Goal: Book appointment/travel/reservation

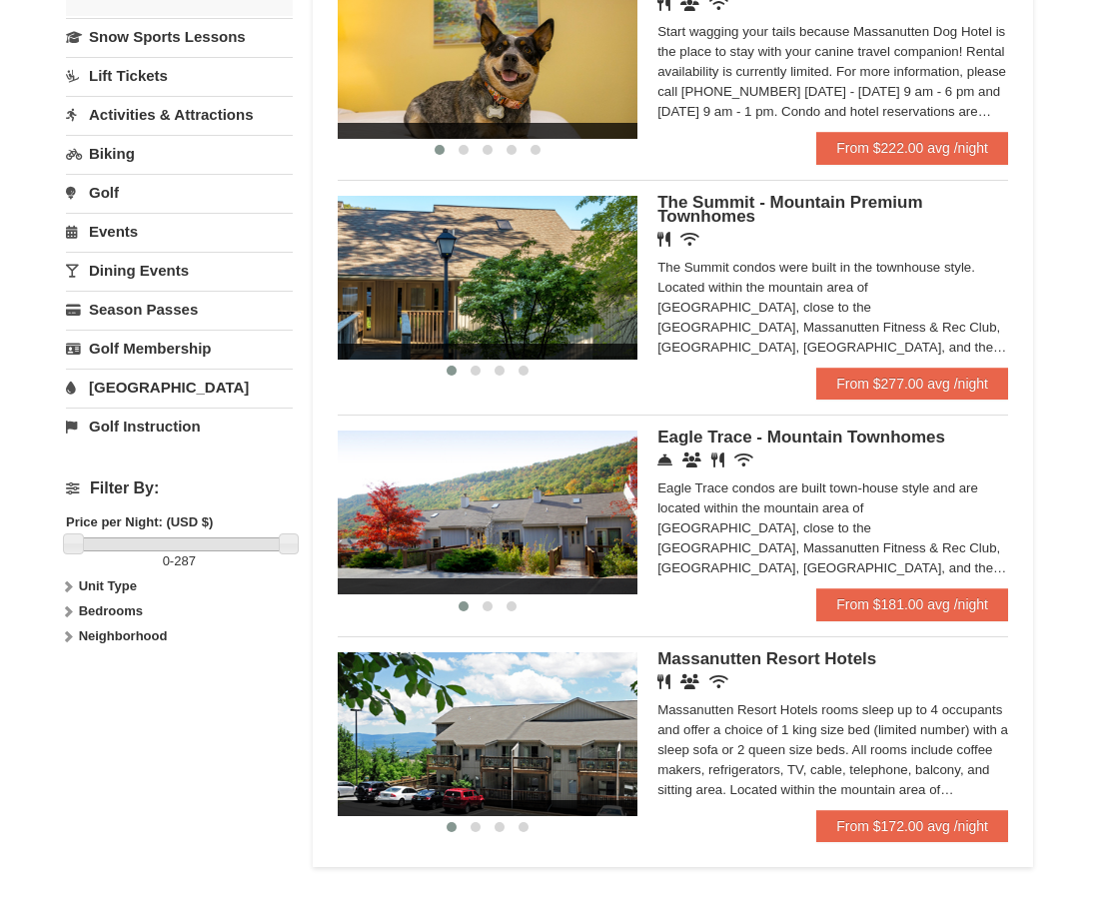
scroll to position [500, 0]
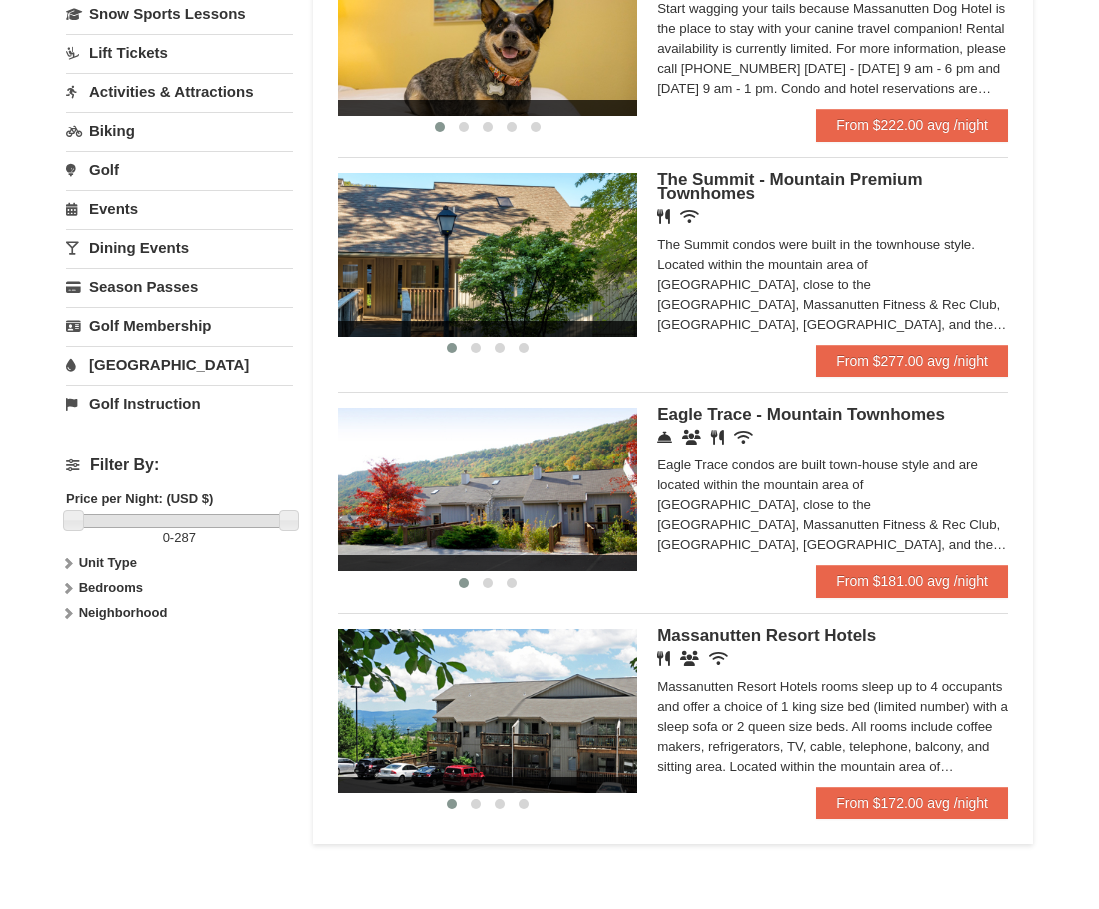
click at [713, 192] on span "The Summit - Mountain Premium Townhomes" at bounding box center [790, 186] width 265 height 33
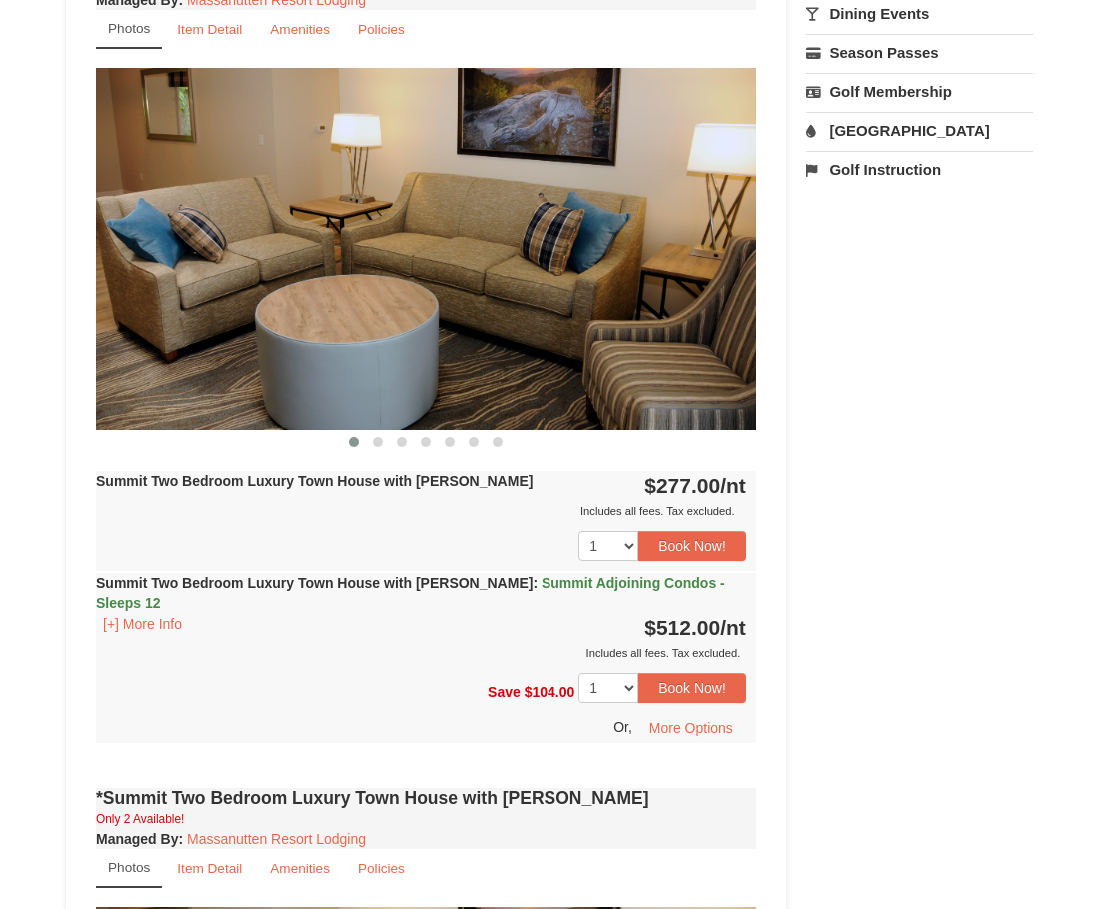
scroll to position [800, 0]
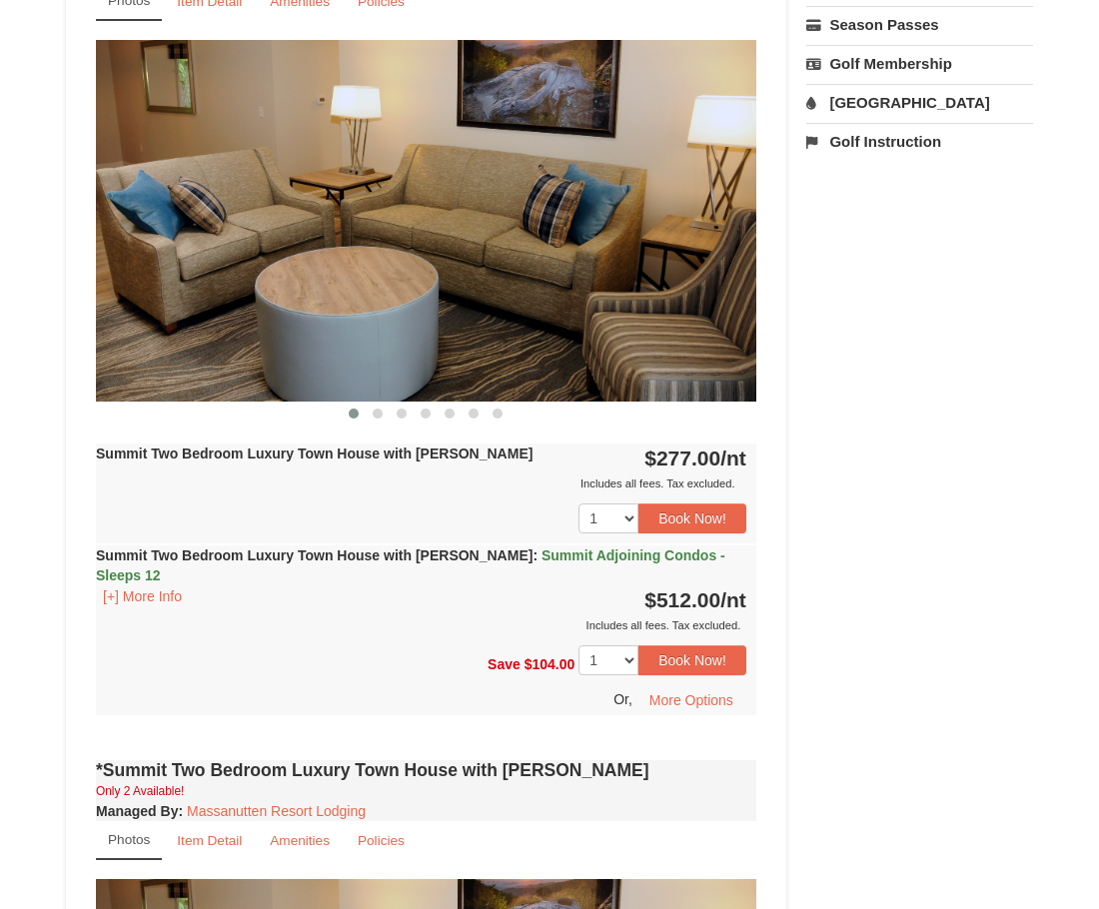
click at [567, 255] on img at bounding box center [426, 221] width 661 height 362
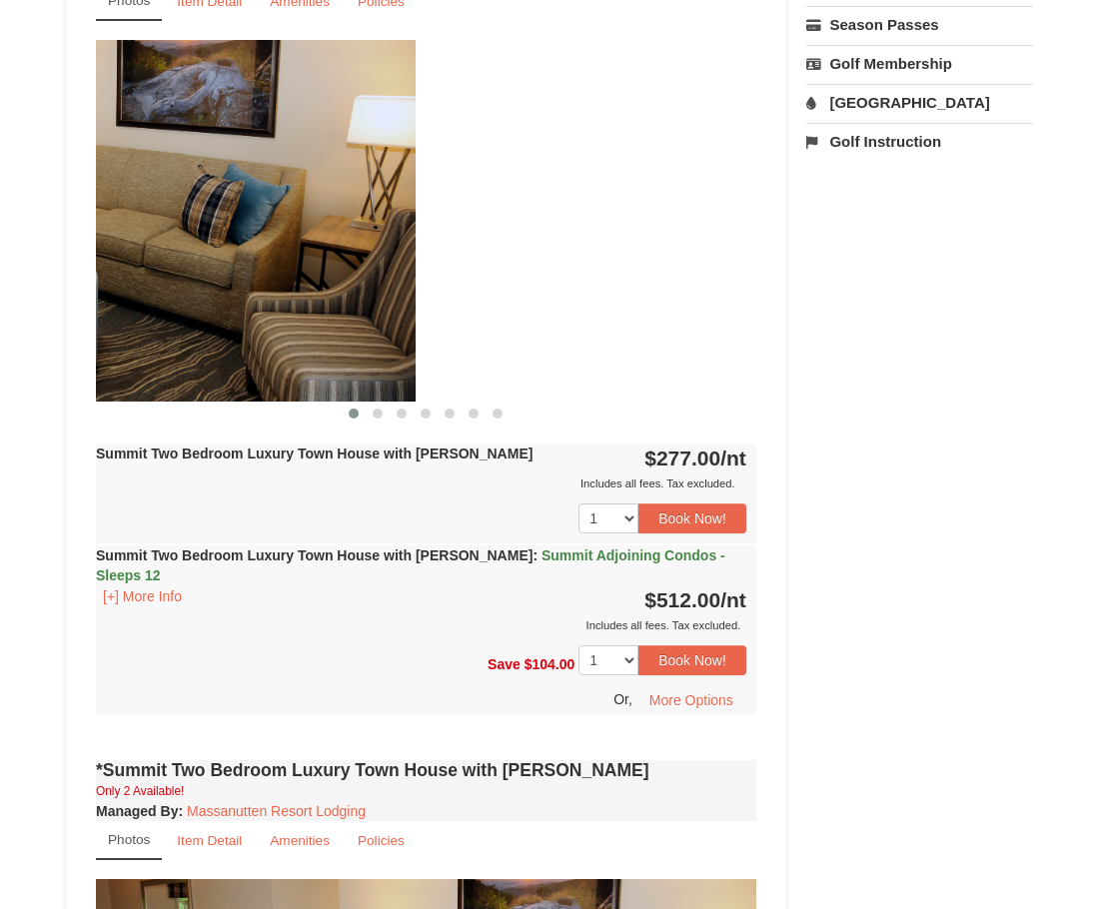
drag, startPoint x: 623, startPoint y: 239, endPoint x: 187, endPoint y: 243, distance: 435.7
click at [185, 248] on img at bounding box center [85, 221] width 661 height 362
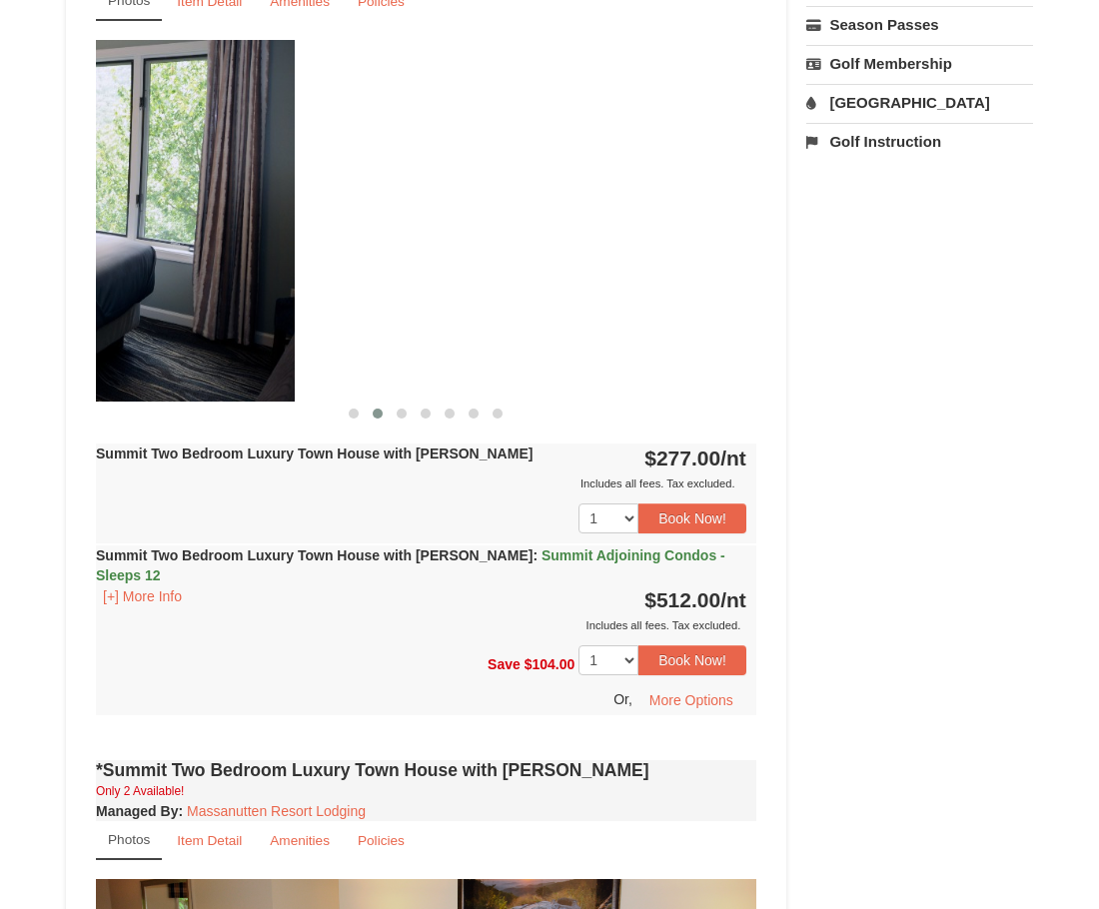
drag, startPoint x: 622, startPoint y: 305, endPoint x: 134, endPoint y: 364, distance: 491.3
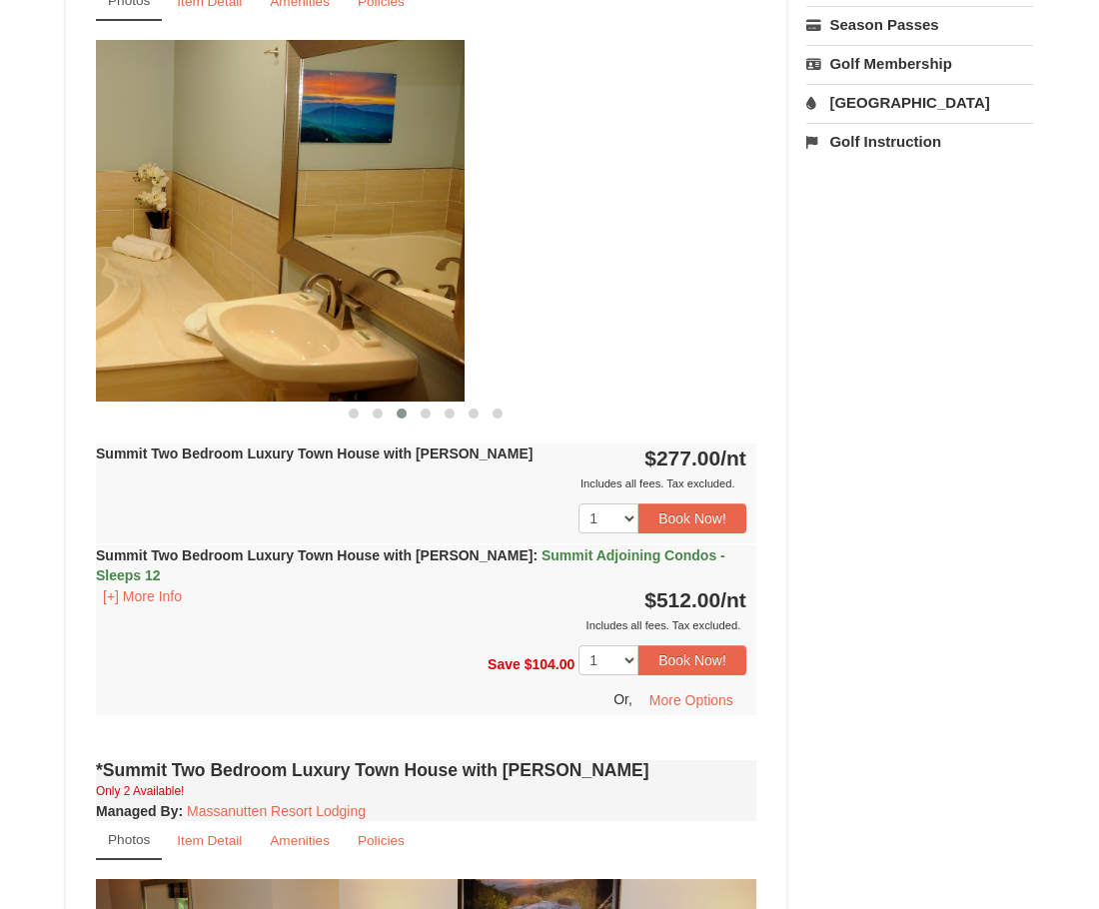
drag, startPoint x: 566, startPoint y: 310, endPoint x: 258, endPoint y: 316, distance: 307.9
click at [260, 316] on img at bounding box center [134, 221] width 661 height 362
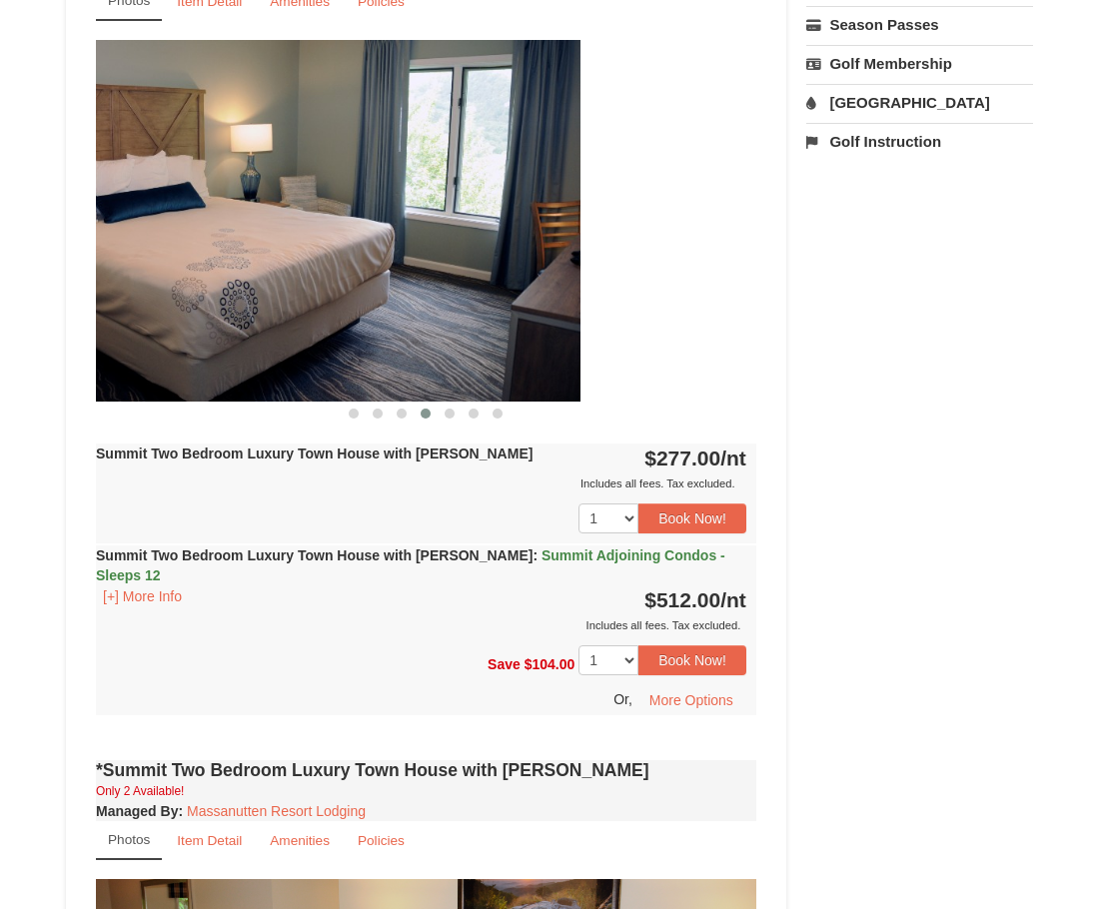
drag, startPoint x: 608, startPoint y: 245, endPoint x: 246, endPoint y: 249, distance: 361.8
click at [250, 249] on img at bounding box center [250, 221] width 661 height 362
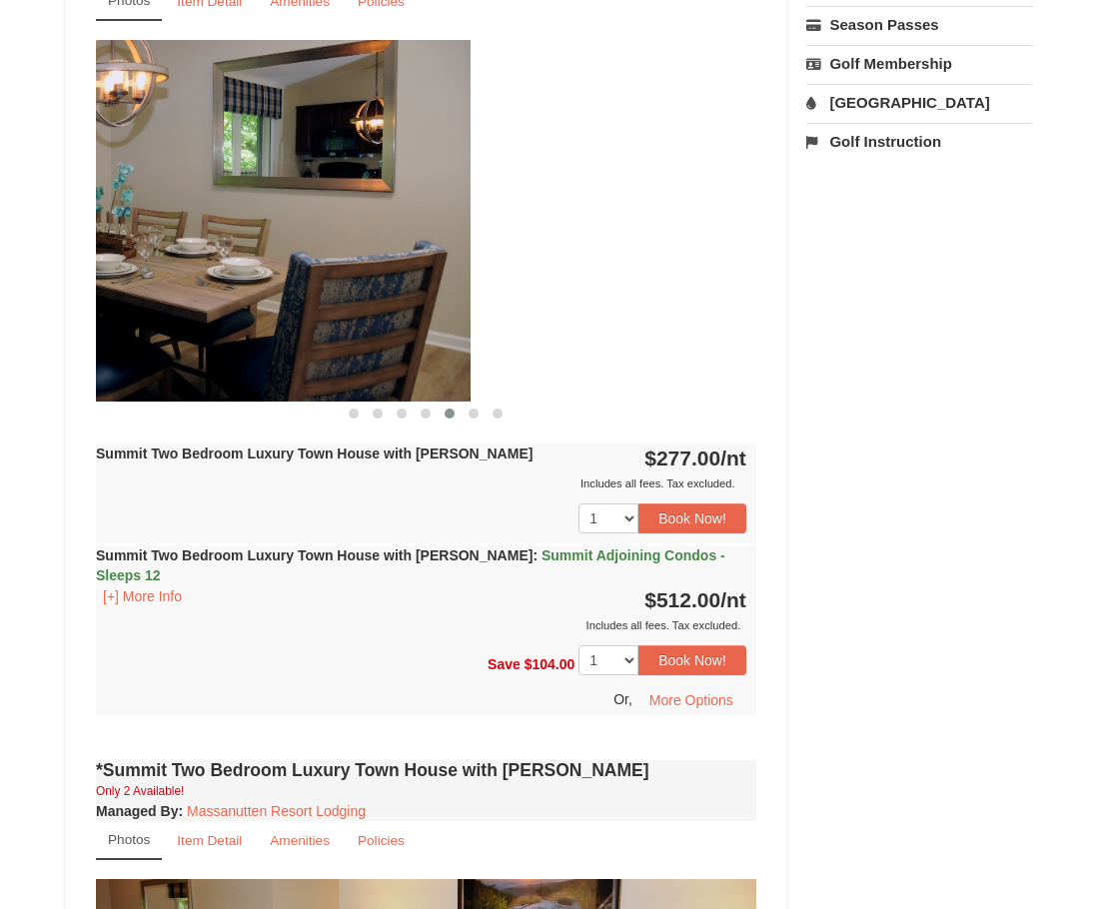
drag, startPoint x: 599, startPoint y: 246, endPoint x: 177, endPoint y: 246, distance: 421.7
click at [177, 246] on img at bounding box center [140, 221] width 661 height 362
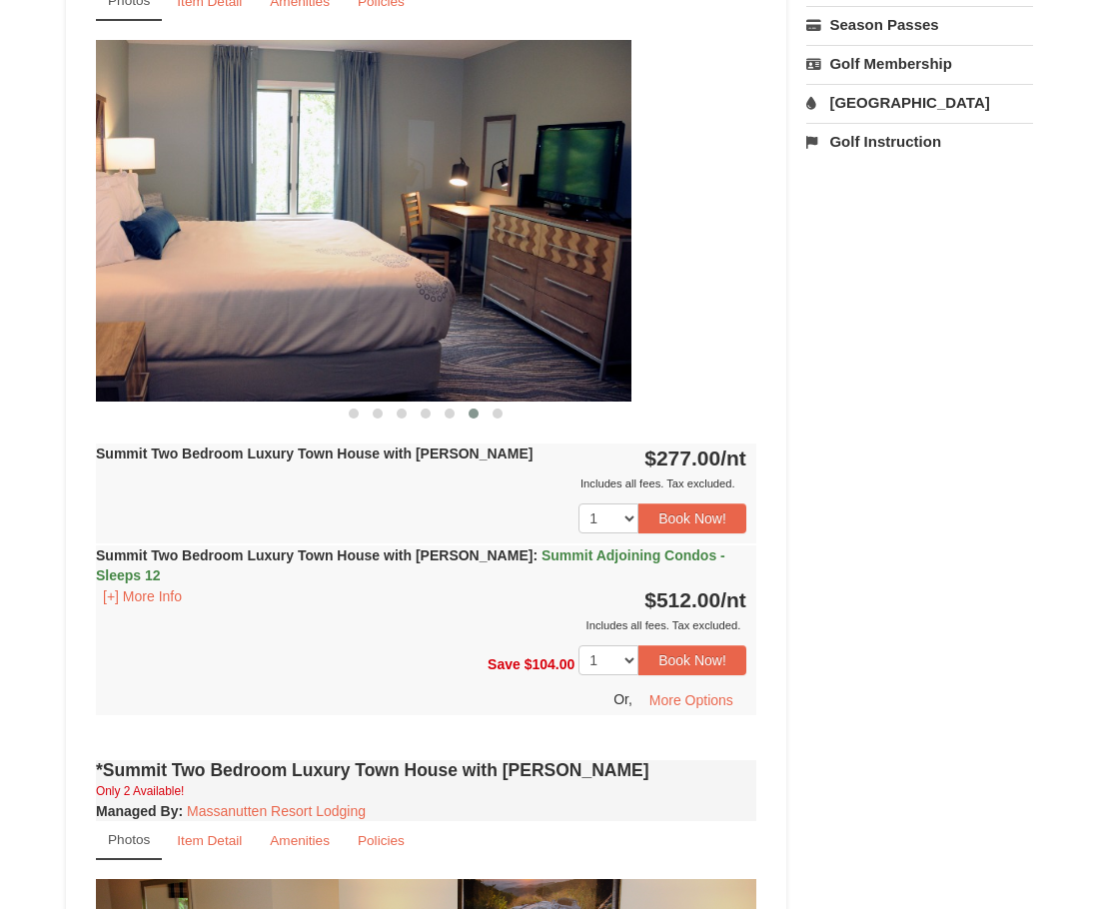
drag, startPoint x: 583, startPoint y: 234, endPoint x: 202, endPoint y: 238, distance: 380.8
click at [214, 238] on img at bounding box center [301, 221] width 661 height 362
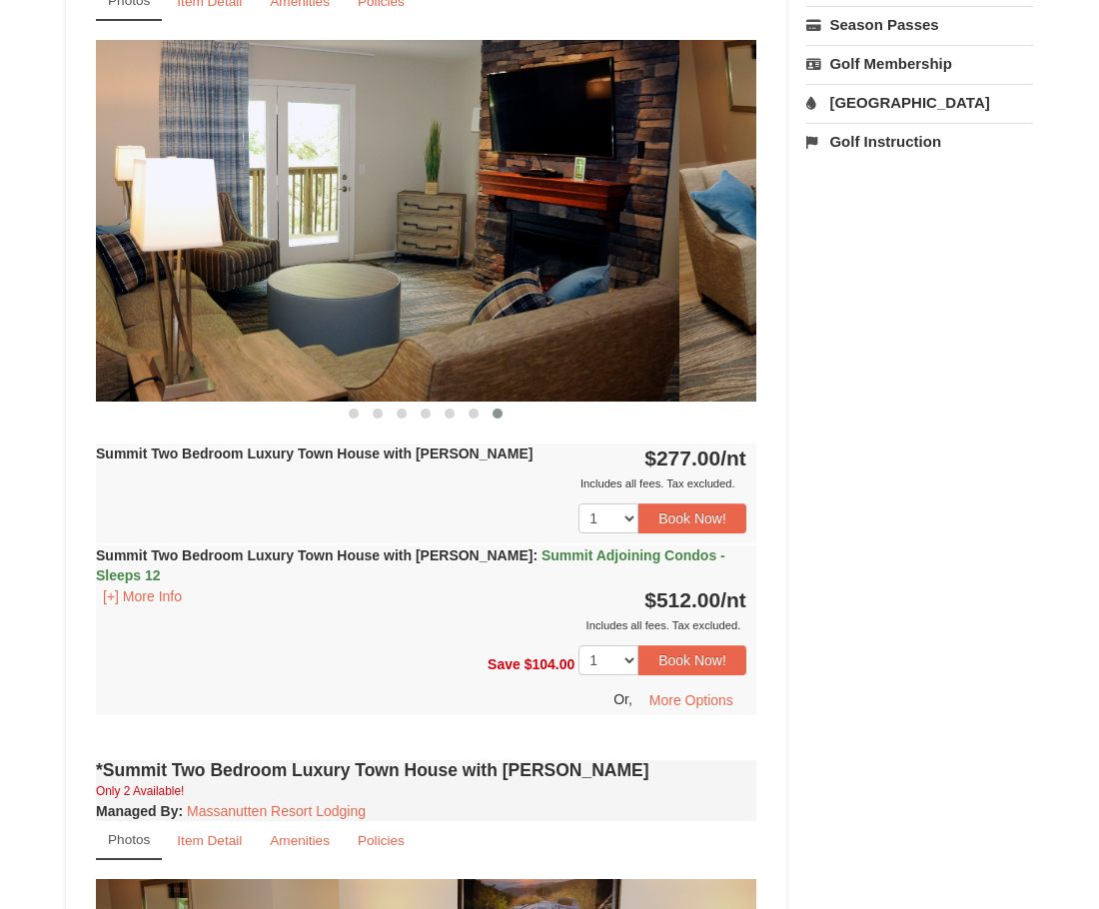
drag, startPoint x: 591, startPoint y: 243, endPoint x: 364, endPoint y: 280, distance: 229.9
click at [378, 280] on img at bounding box center [349, 221] width 661 height 362
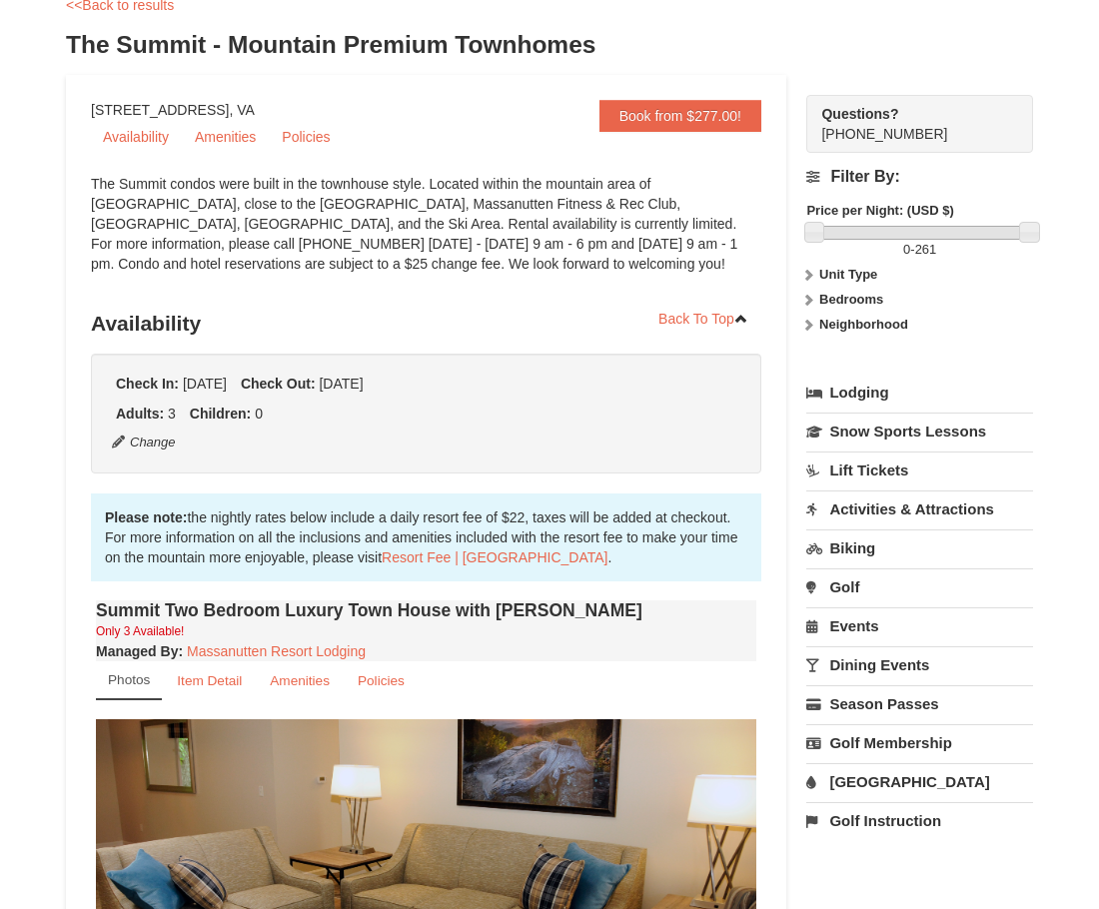
scroll to position [0, 0]
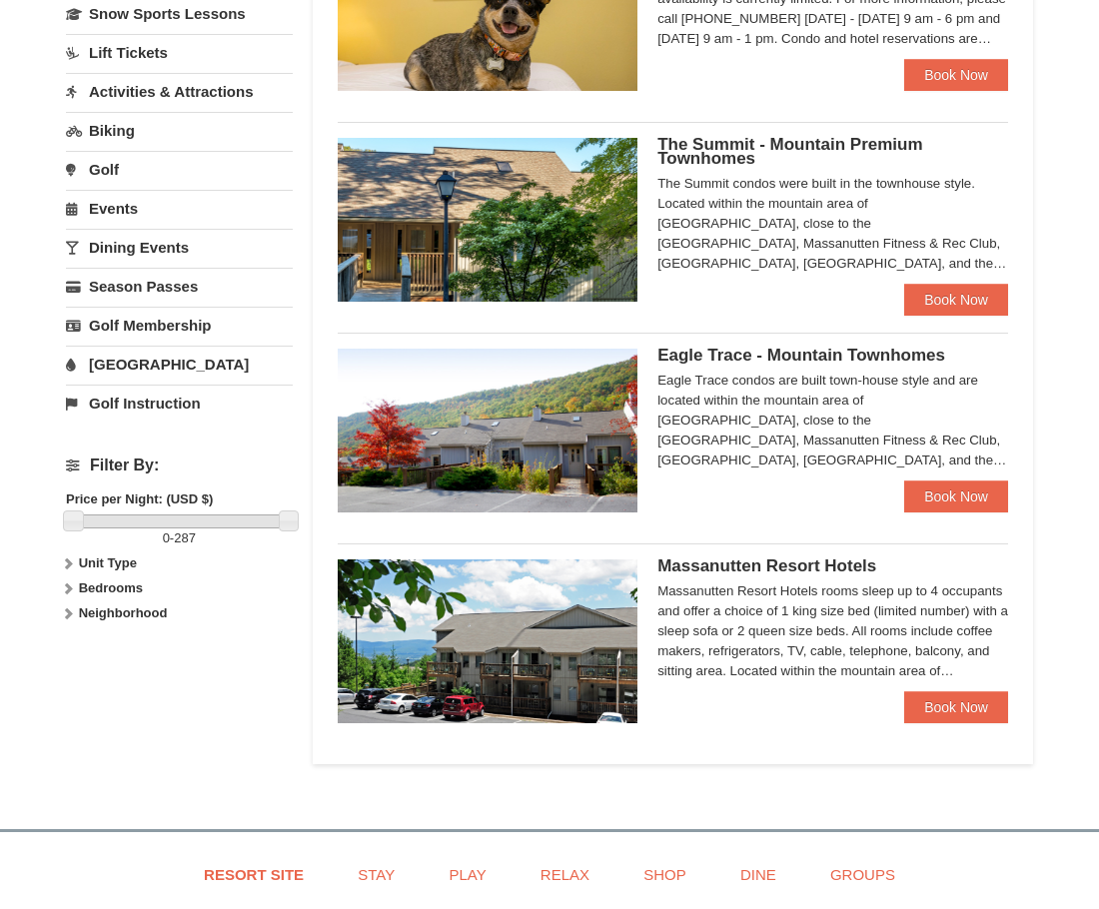
scroll to position [600, 0]
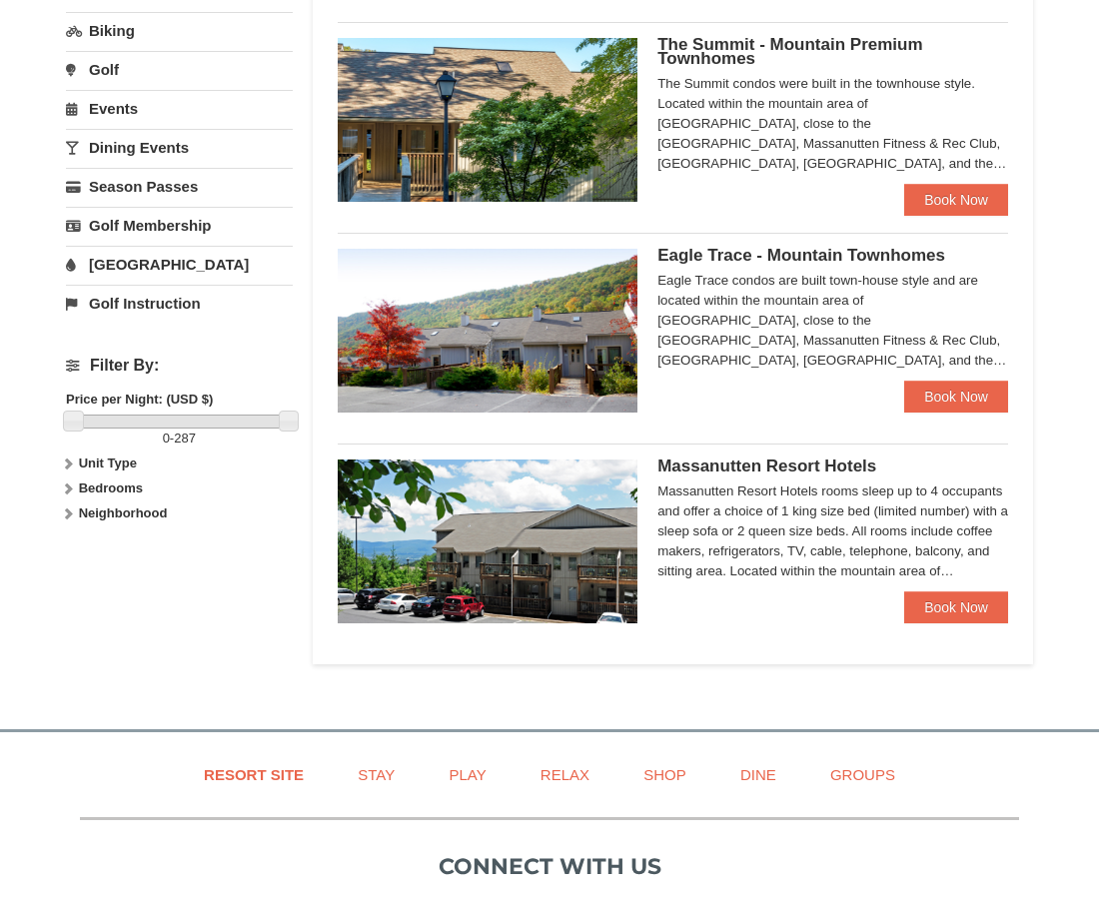
click at [723, 252] on span "Eagle Trace - Mountain Townhomes" at bounding box center [802, 255] width 288 height 19
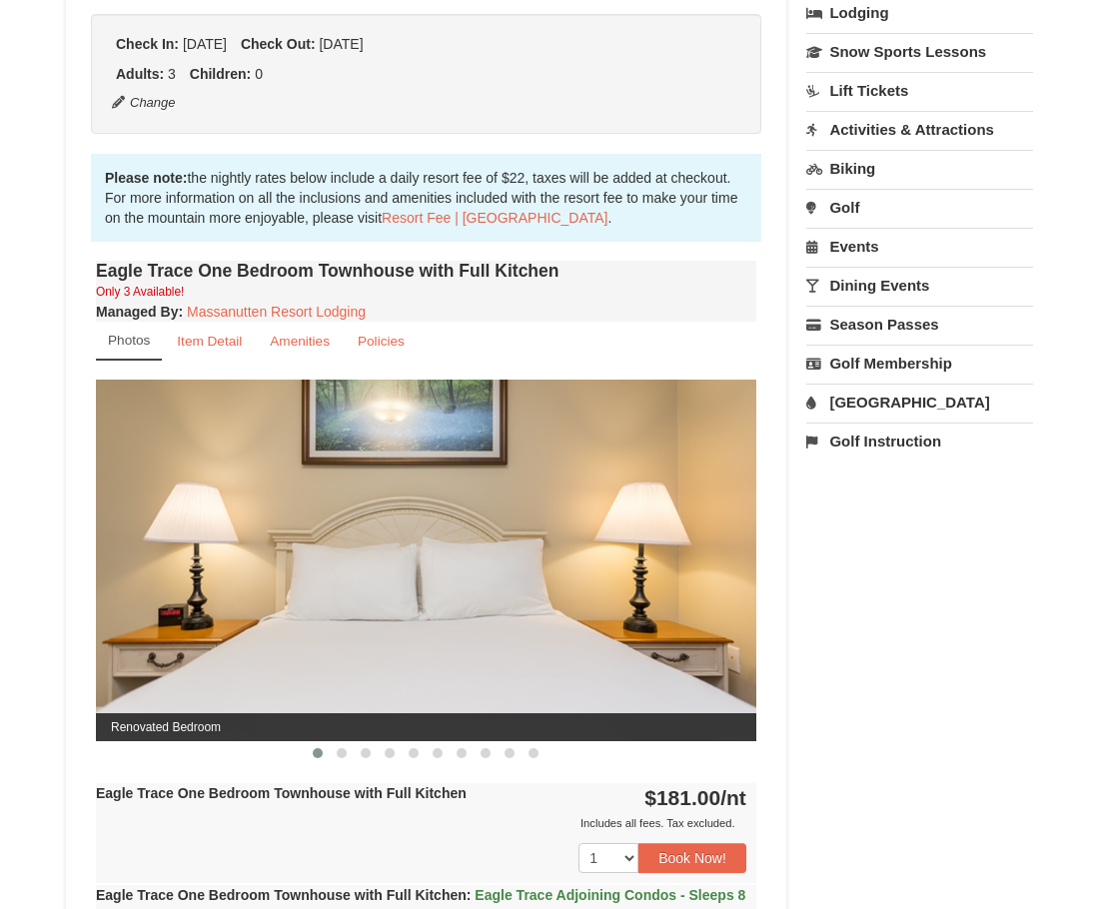
scroll to position [600, 0]
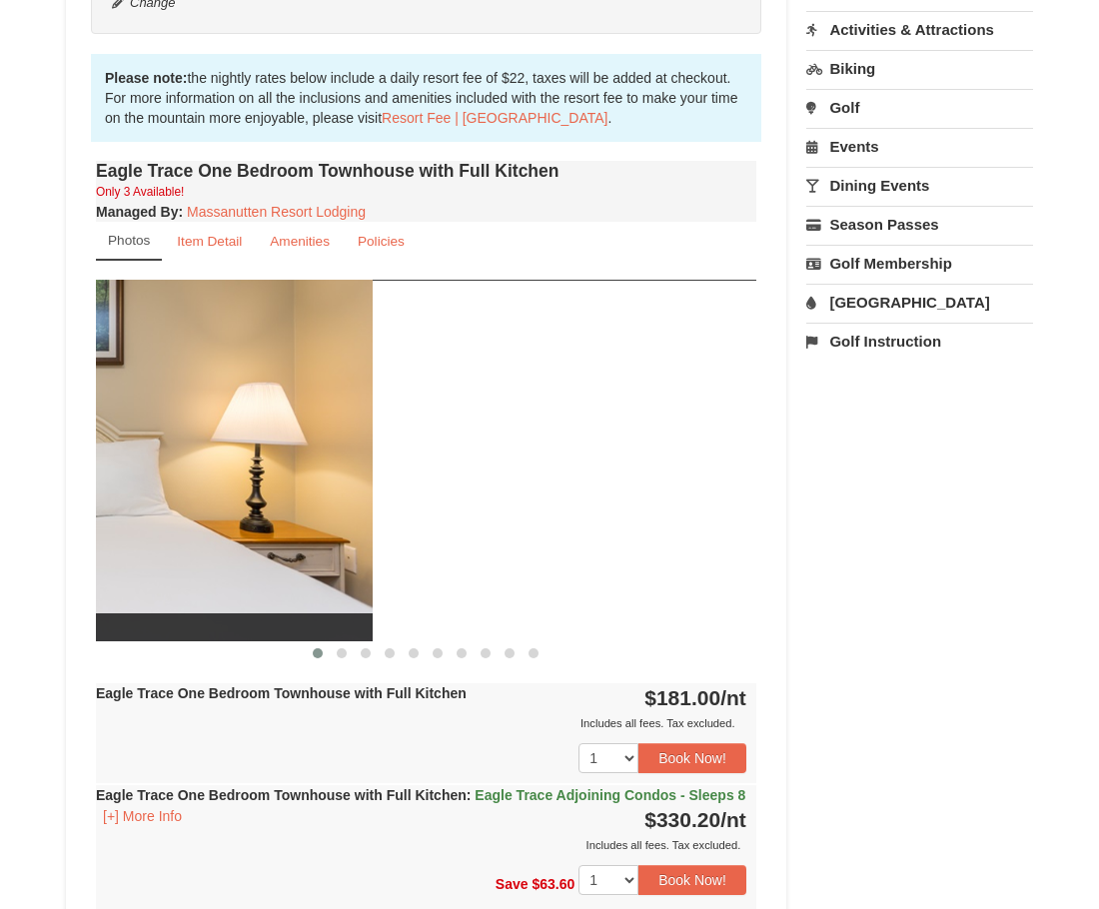
drag, startPoint x: 558, startPoint y: 513, endPoint x: 141, endPoint y: 470, distance: 419.0
click at [139, 481] on img at bounding box center [42, 461] width 661 height 362
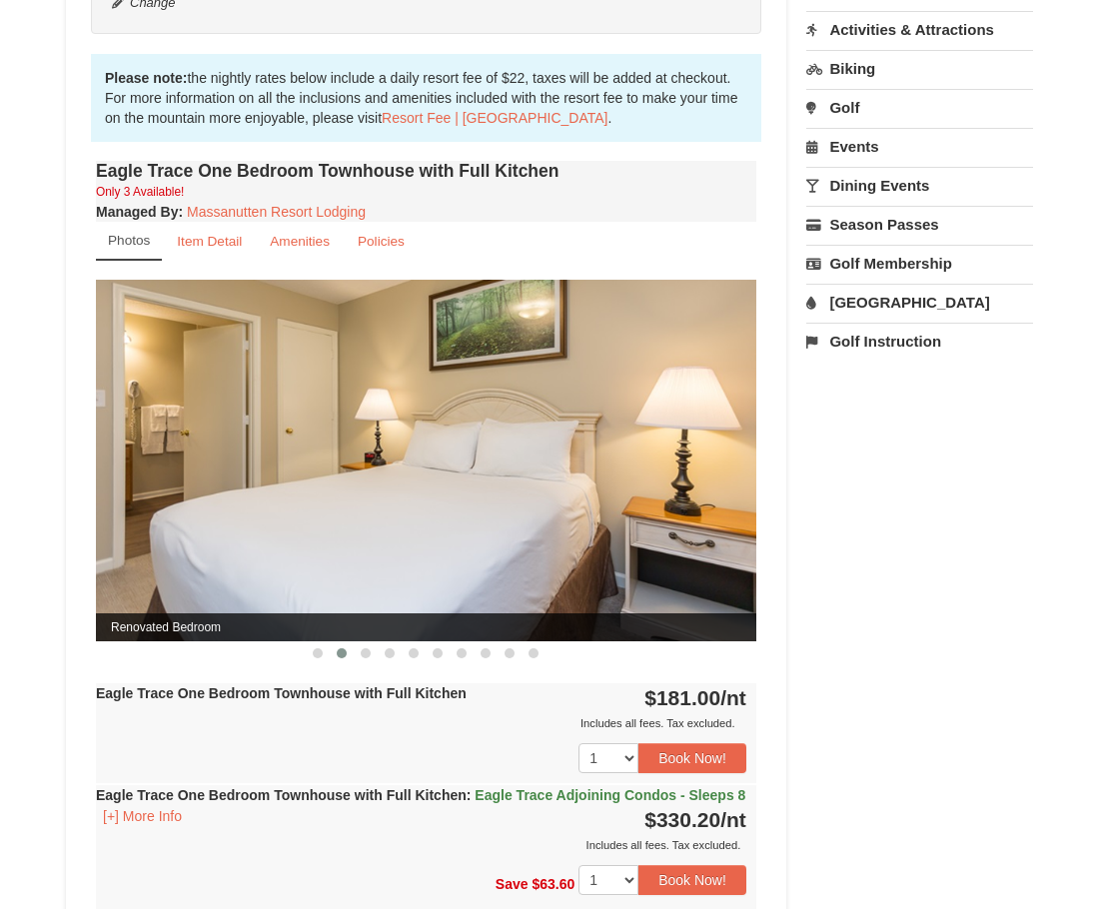
drag, startPoint x: 516, startPoint y: 482, endPoint x: 104, endPoint y: 479, distance: 411.8
click at [111, 479] on img at bounding box center [426, 461] width 661 height 362
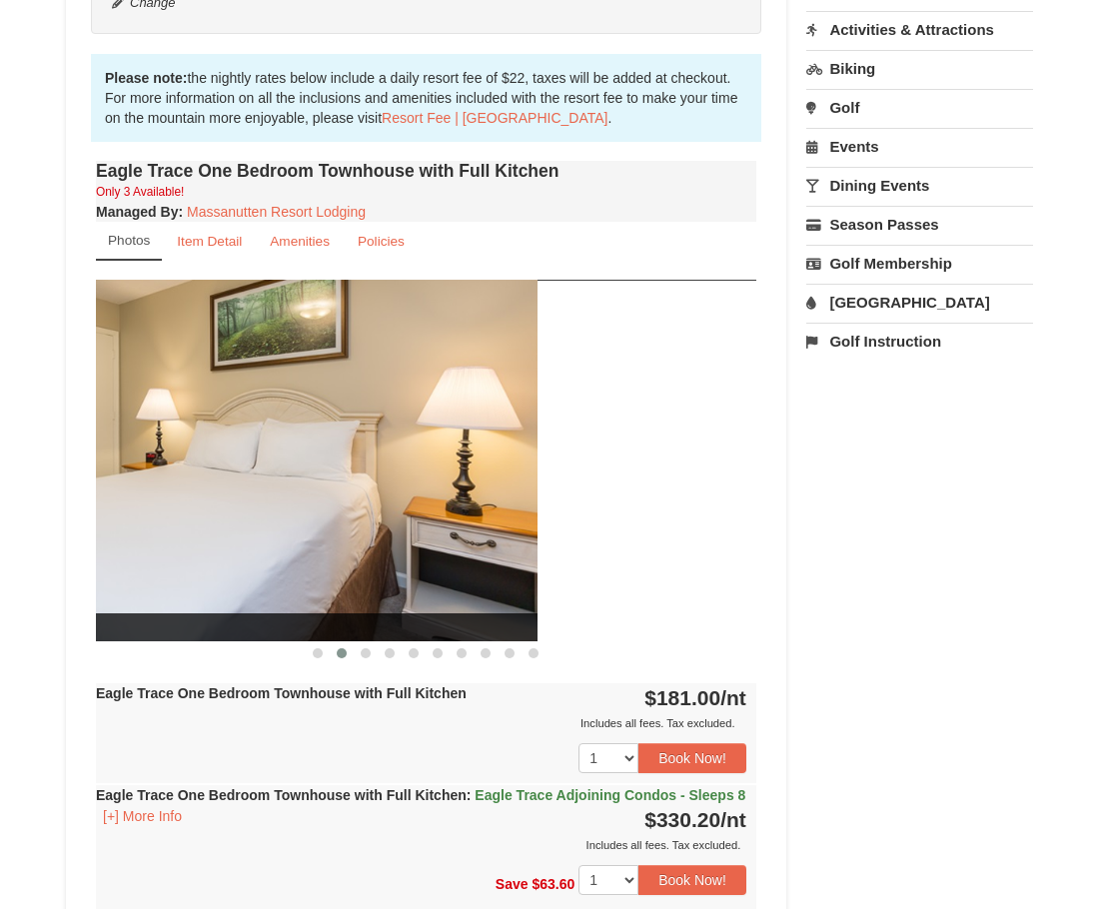
drag, startPoint x: 563, startPoint y: 562, endPoint x: 109, endPoint y: 549, distance: 453.9
click at [122, 553] on img at bounding box center [207, 461] width 661 height 362
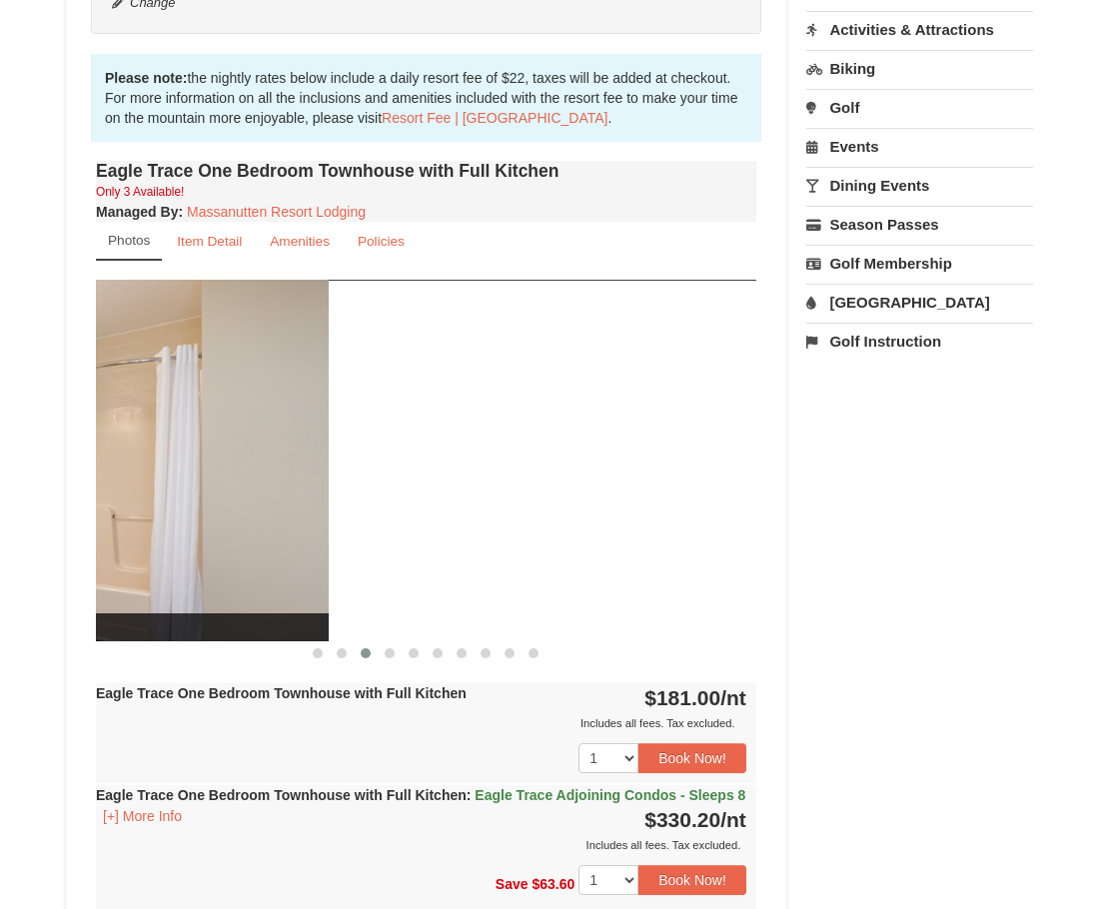
drag, startPoint x: 604, startPoint y: 504, endPoint x: 122, endPoint y: 442, distance: 485.7
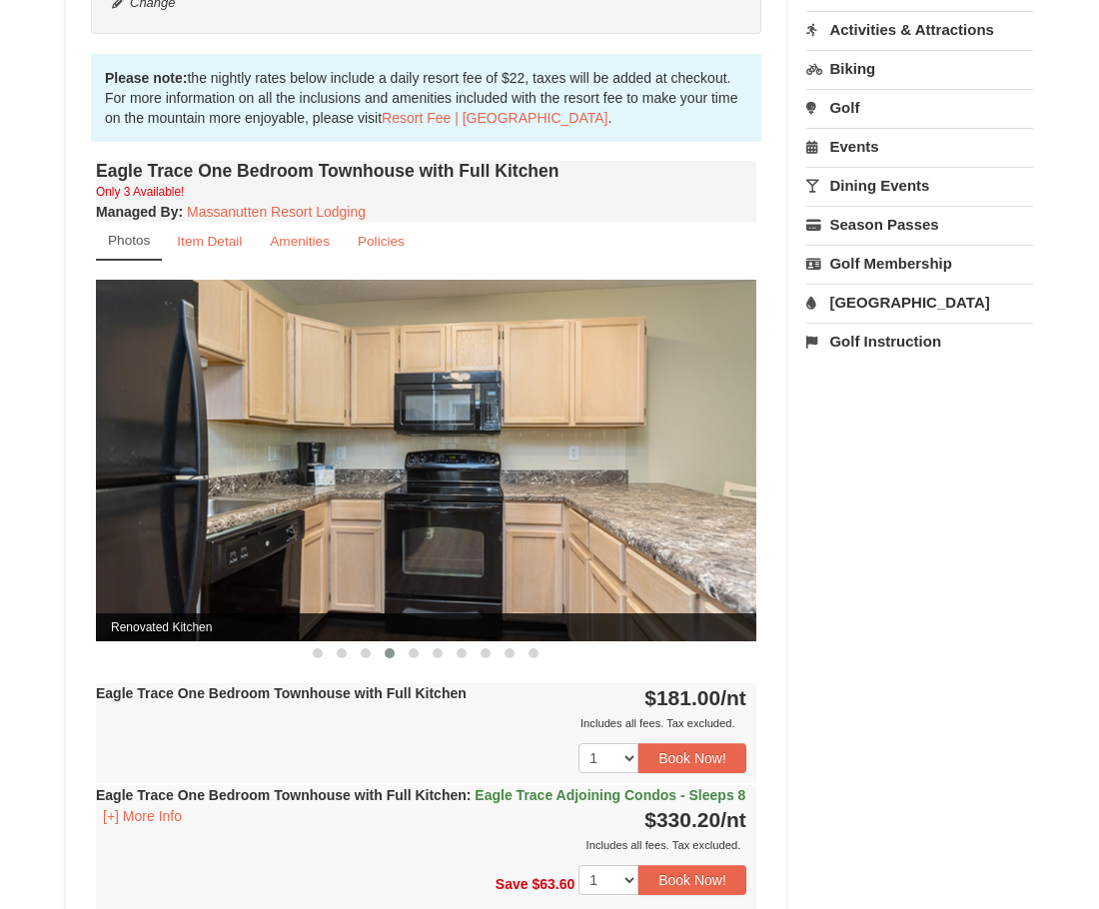
drag, startPoint x: 537, startPoint y: 490, endPoint x: 335, endPoint y: 512, distance: 203.1
click at [336, 512] on img at bounding box center [426, 461] width 661 height 362
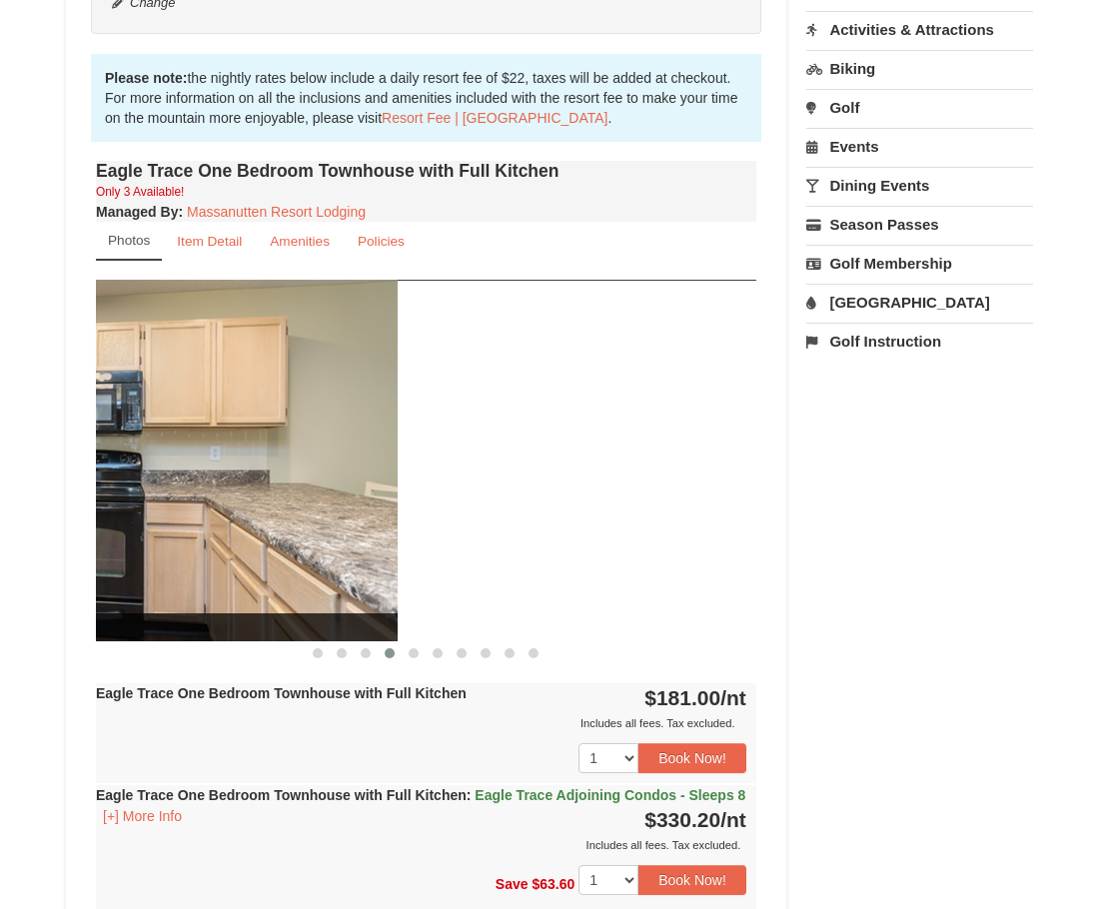
drag, startPoint x: 603, startPoint y: 549, endPoint x: 169, endPoint y: 548, distance: 433.7
click at [175, 552] on img at bounding box center [67, 461] width 661 height 362
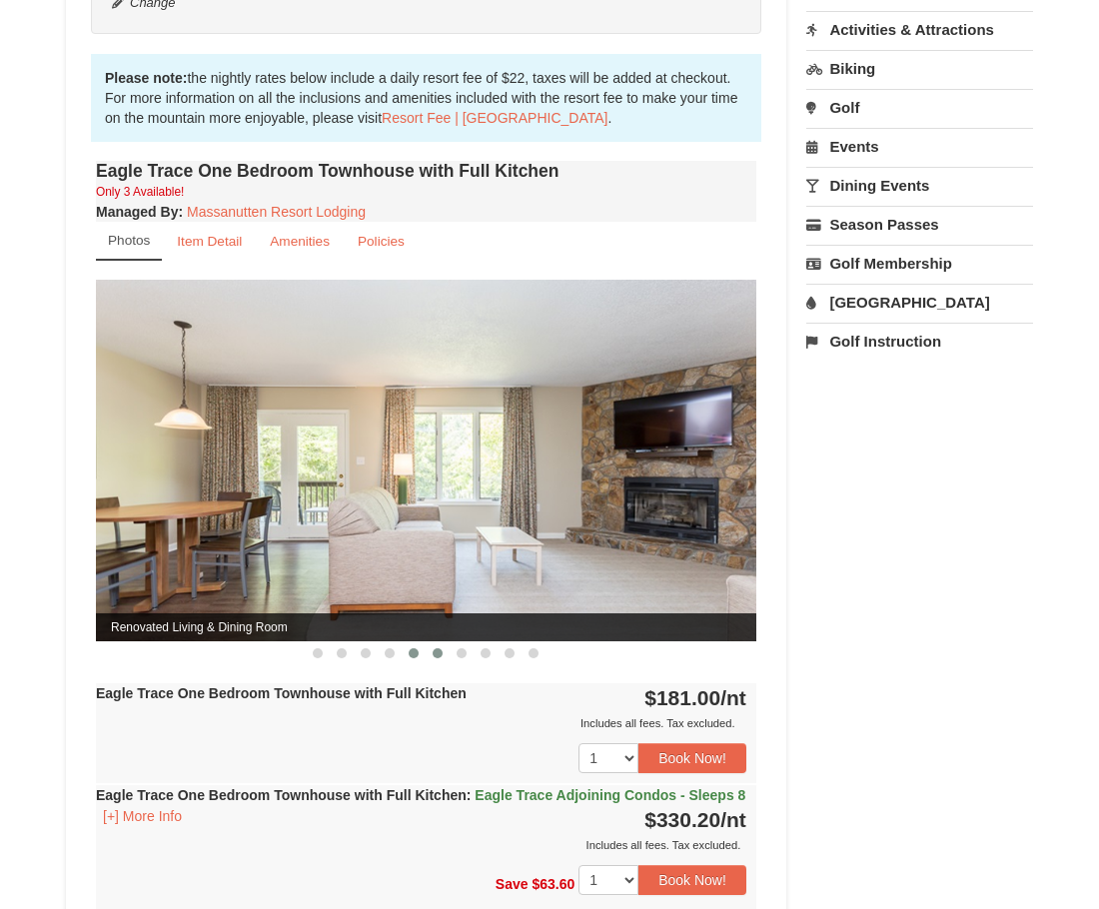
click at [440, 656] on span at bounding box center [438, 654] width 10 height 10
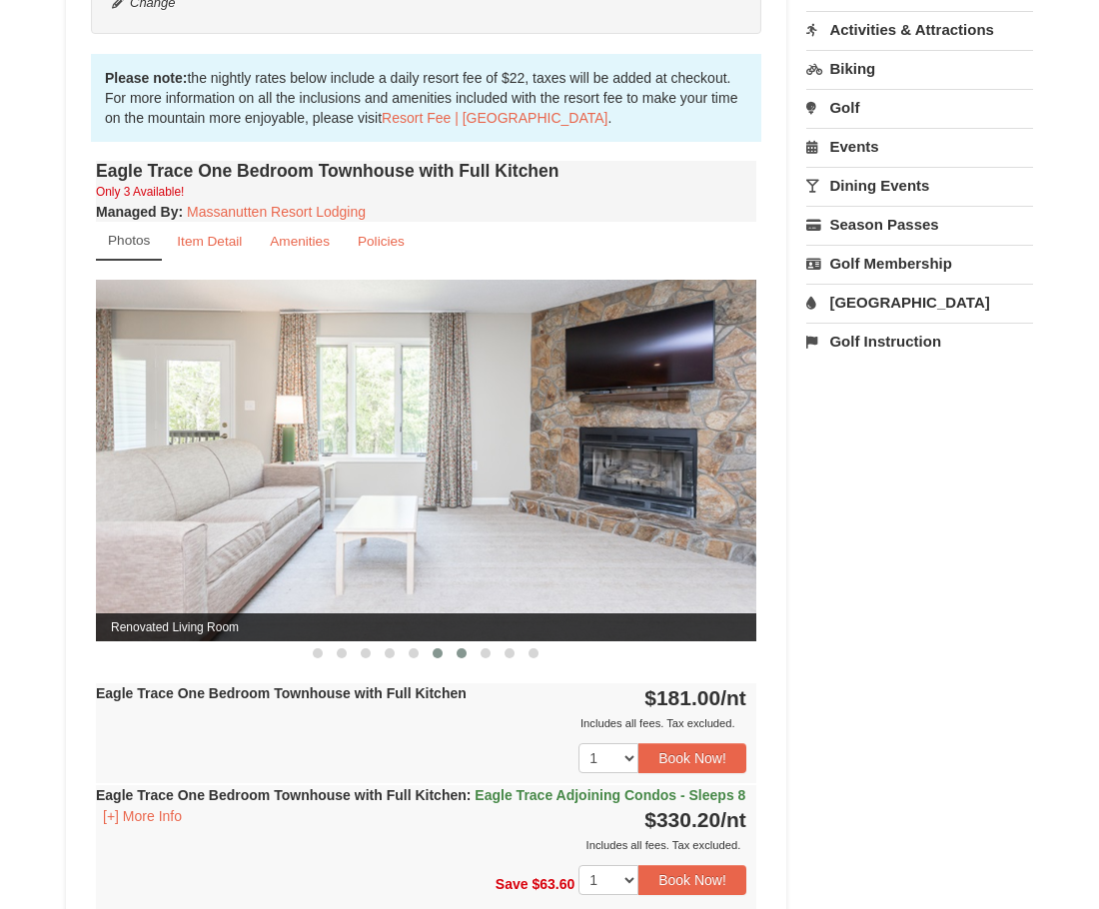
click at [461, 652] on span at bounding box center [462, 654] width 10 height 10
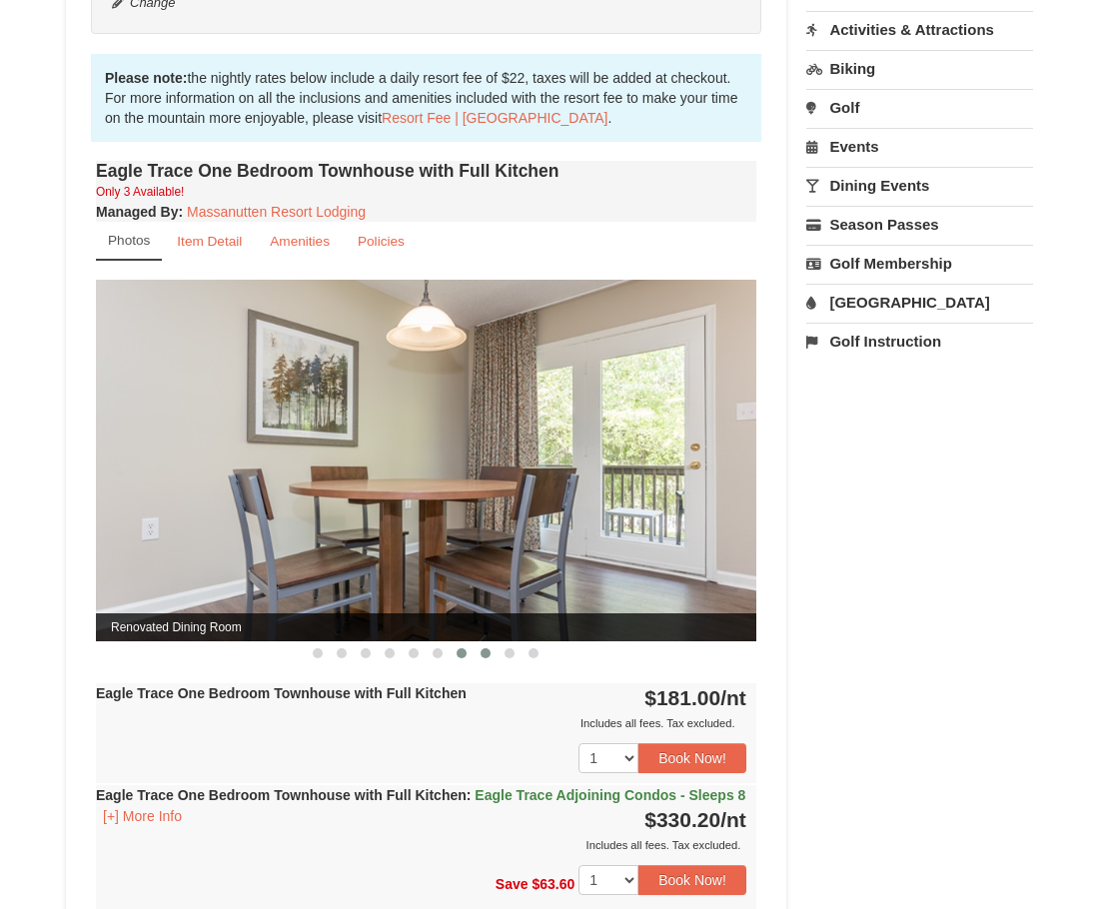
click at [481, 658] on button at bounding box center [486, 654] width 24 height 20
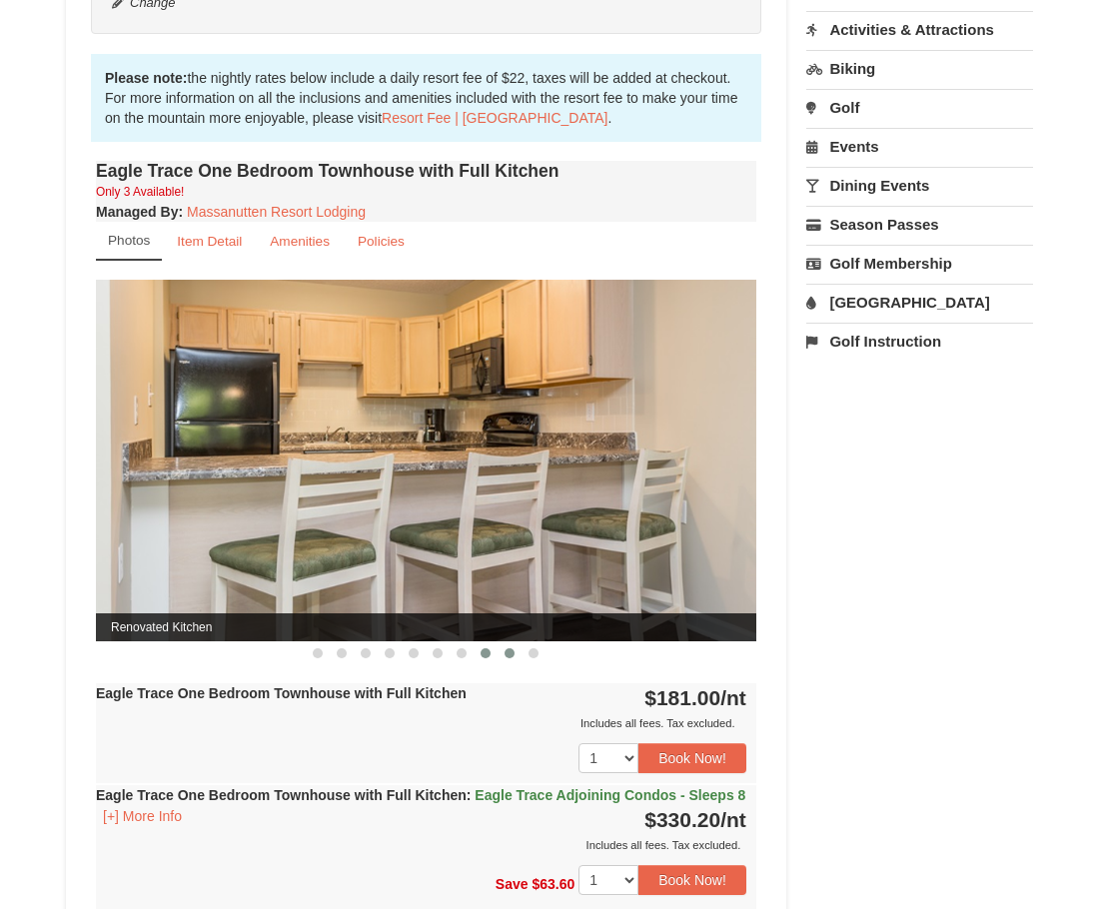
click at [508, 656] on span at bounding box center [510, 654] width 10 height 10
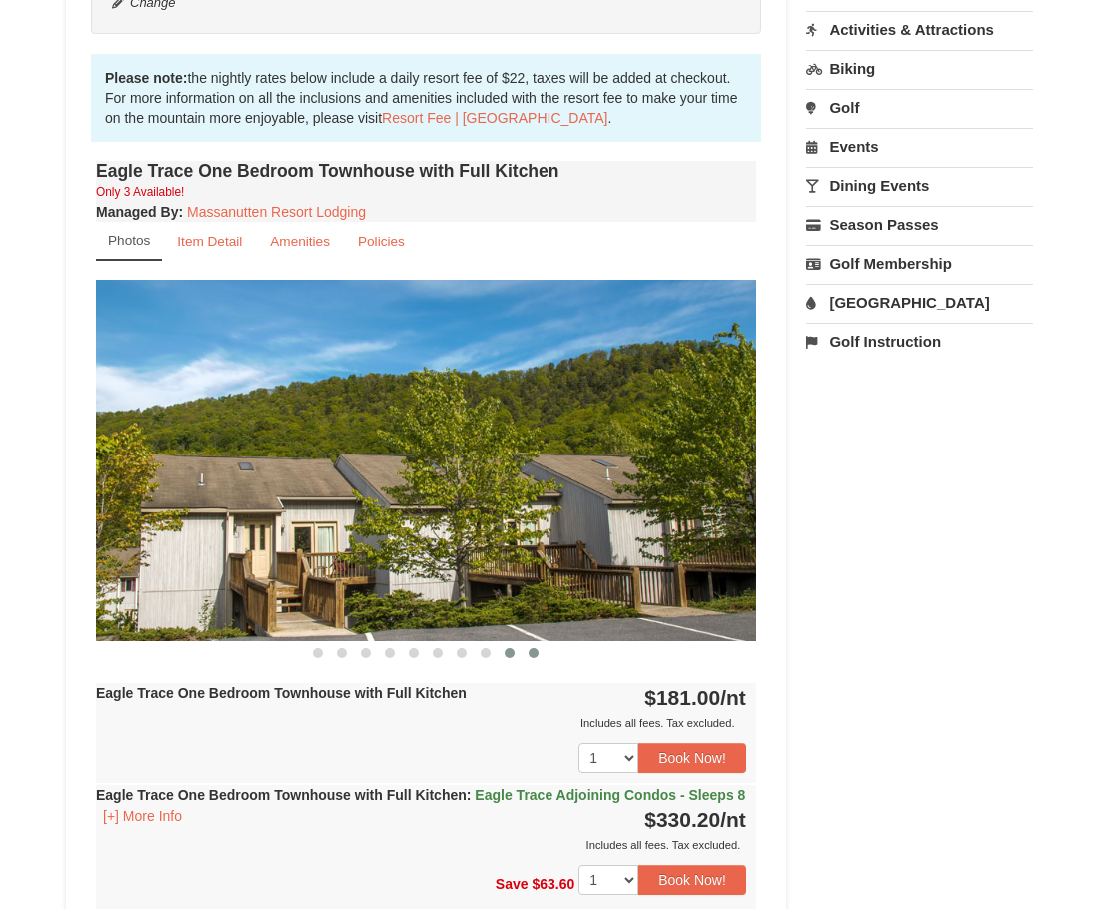
click at [530, 653] on span at bounding box center [534, 654] width 10 height 10
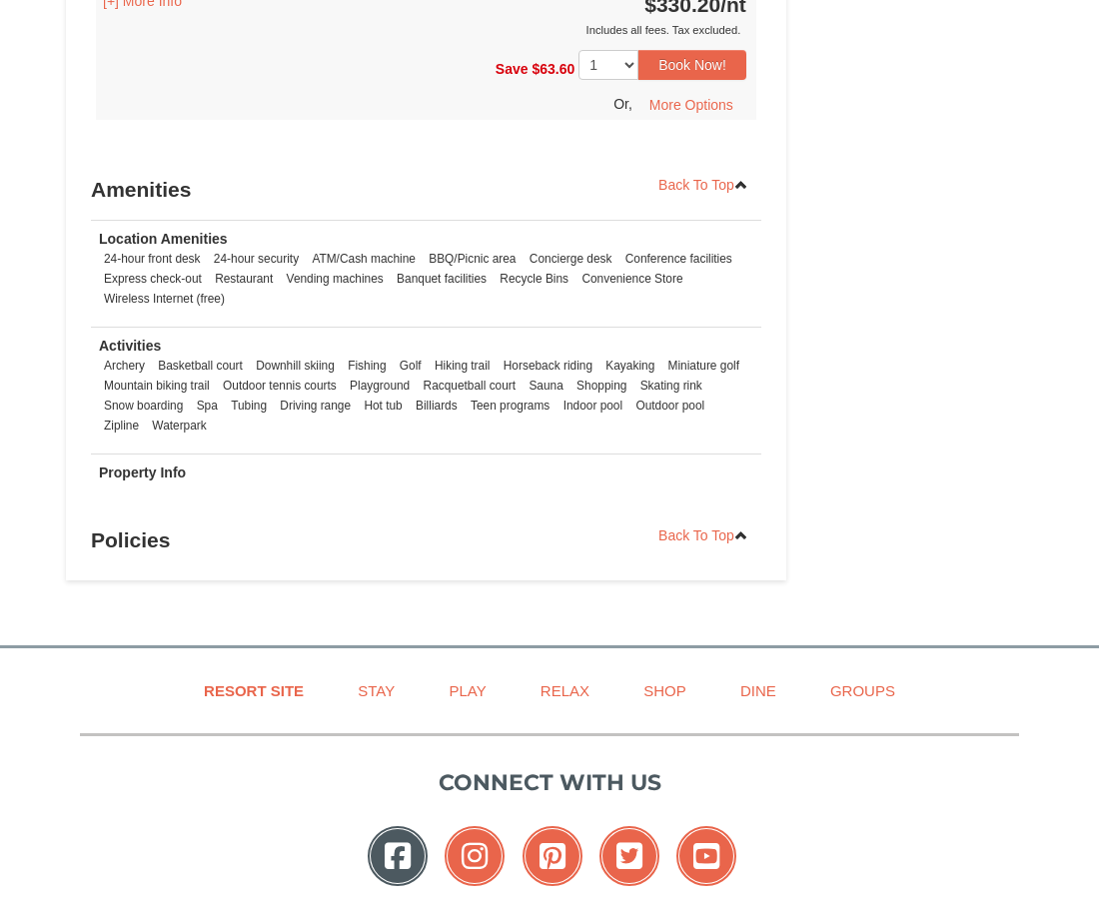
scroll to position [2114, 0]
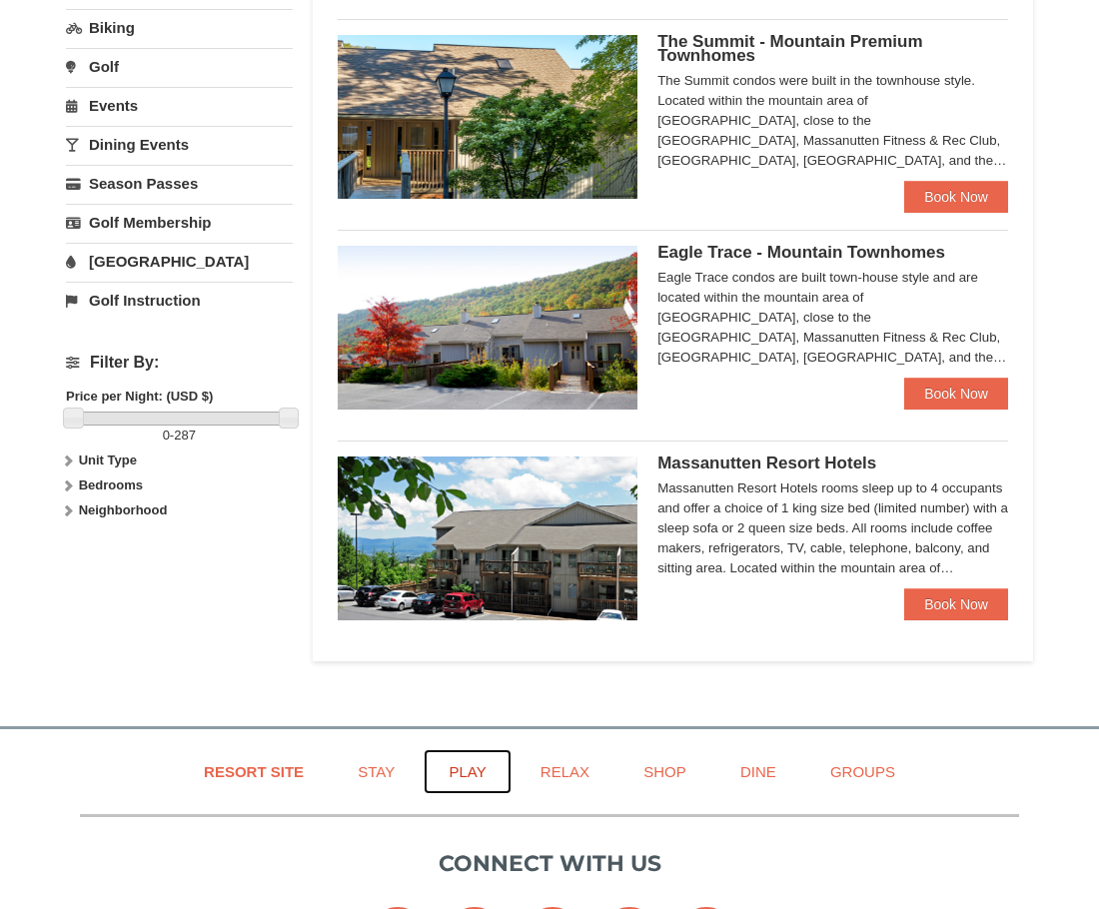
click at [478, 773] on link "Play" at bounding box center [467, 772] width 87 height 45
